Goal: Navigation & Orientation: Go to known website

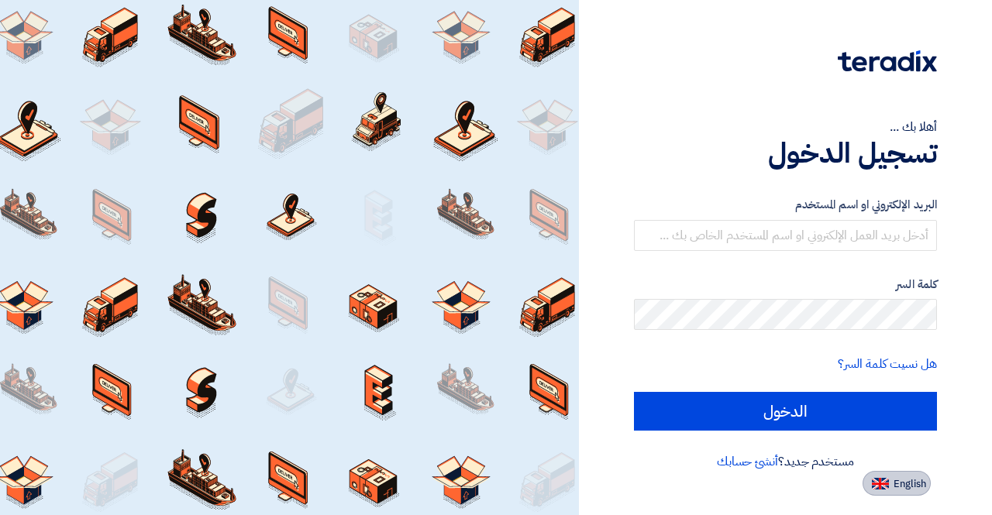
click at [883, 472] on button "English" at bounding box center [897, 483] width 68 height 25
type input "Sign in"
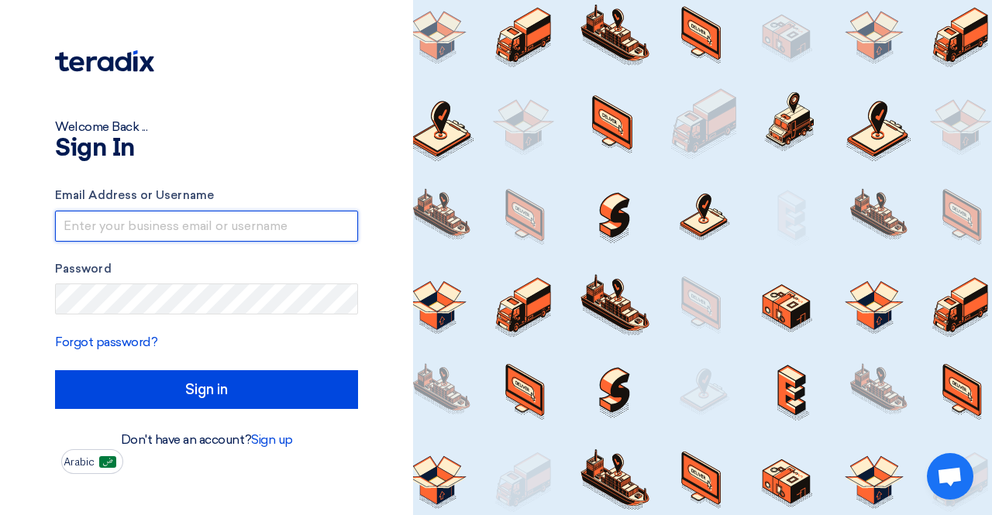
click at [271, 222] on input "text" at bounding box center [206, 226] width 303 height 31
type input "[EMAIL_ADDRESS][DOMAIN_NAME]"
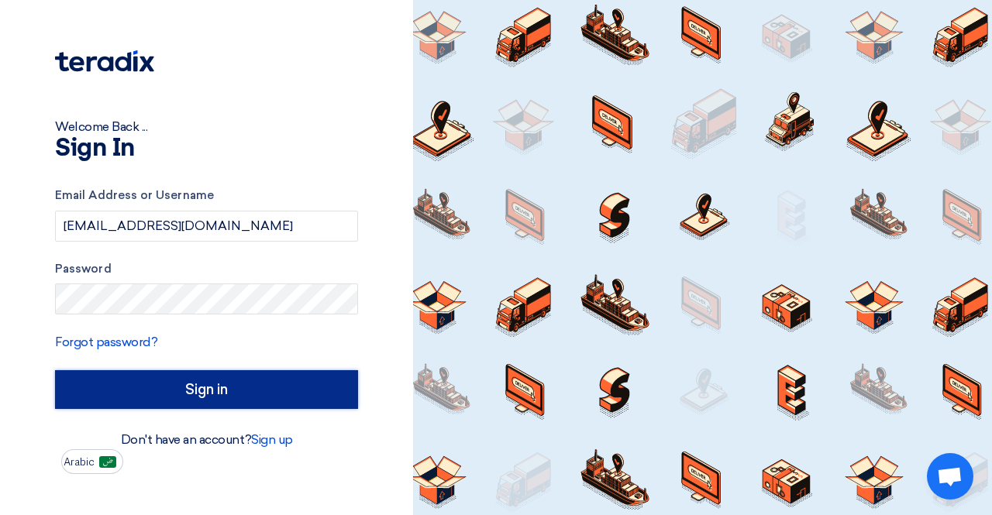
click at [271, 391] on input "Sign in" at bounding box center [206, 390] width 303 height 39
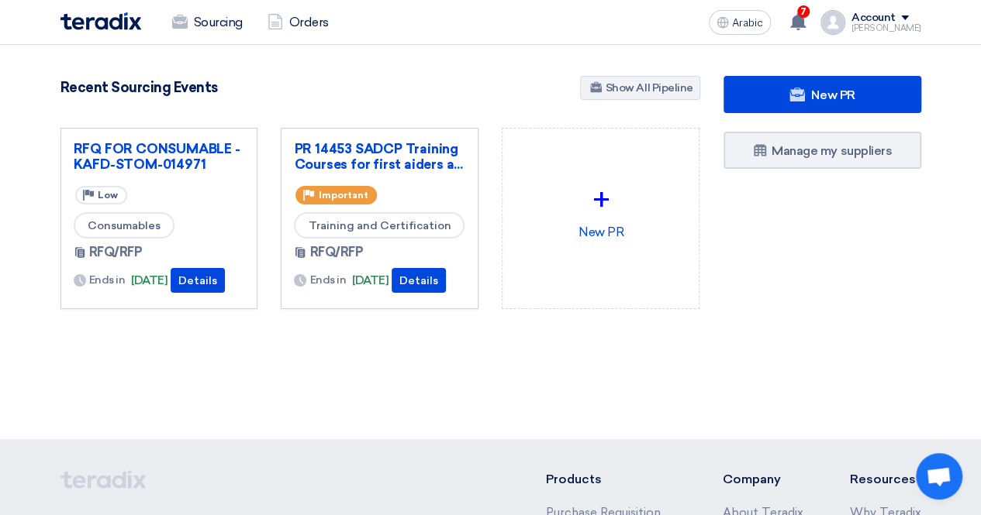
click at [567, 329] on div "+ New PR" at bounding box center [600, 231] width 221 height 206
